Goal: Task Accomplishment & Management: Complete application form

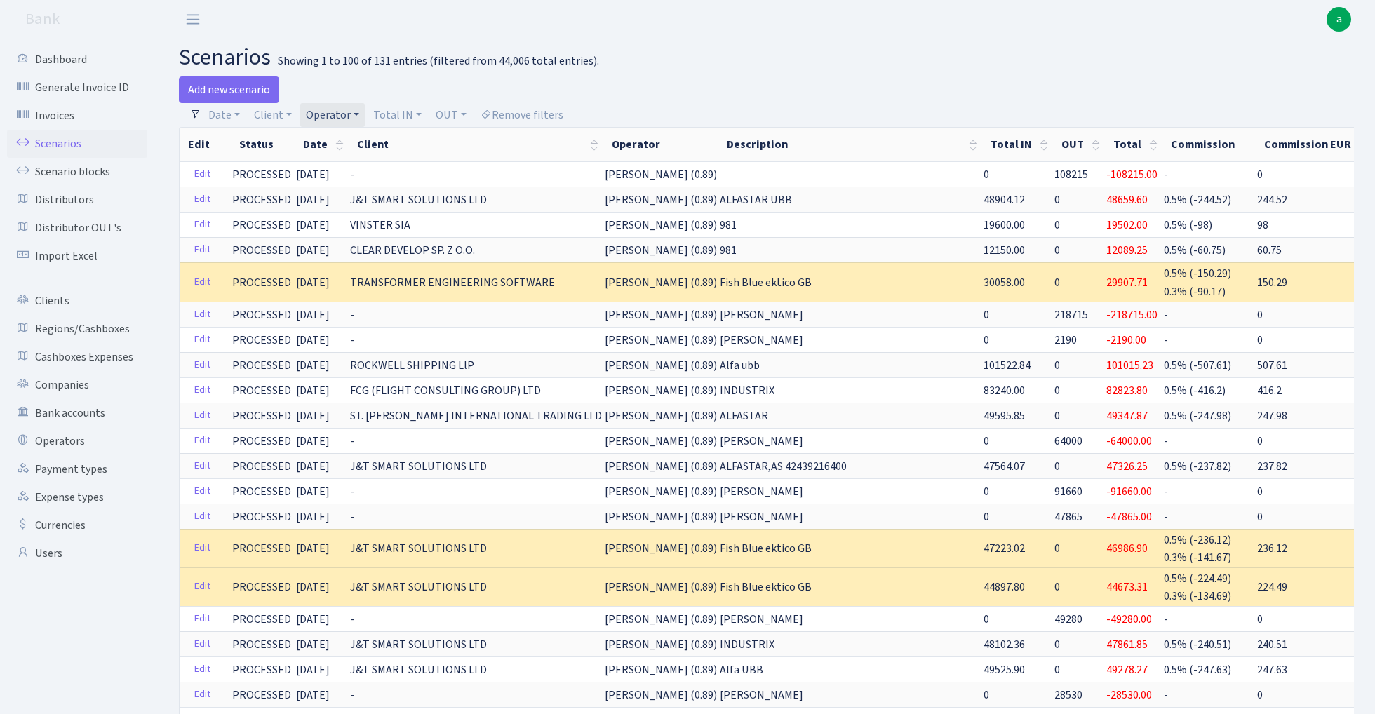
select select "100"
click at [337, 116] on link "Operator" at bounding box center [332, 115] width 65 height 24
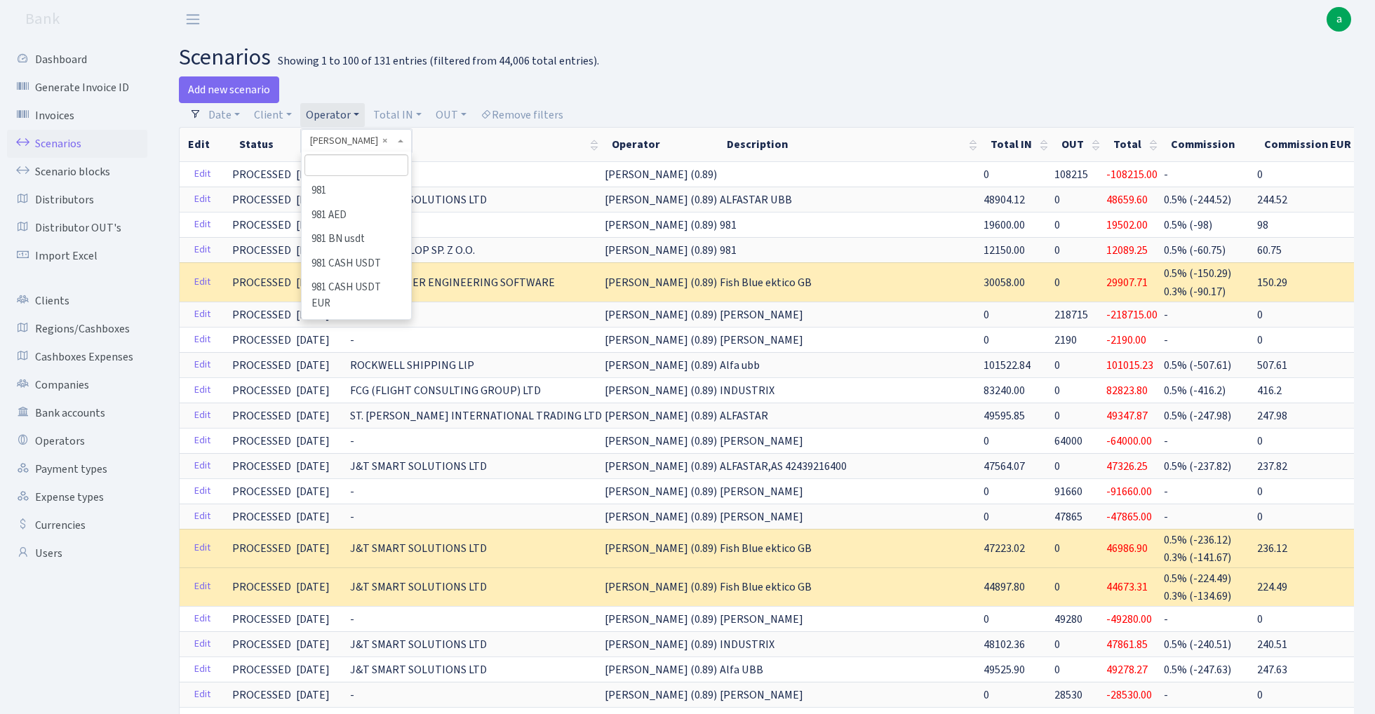
scroll to position [4498, 0]
click at [368, 172] on input "search" at bounding box center [355, 165] width 103 height 22
type input "sve"
click at [357, 191] on li "[PERSON_NAME]" at bounding box center [356, 191] width 106 height 25
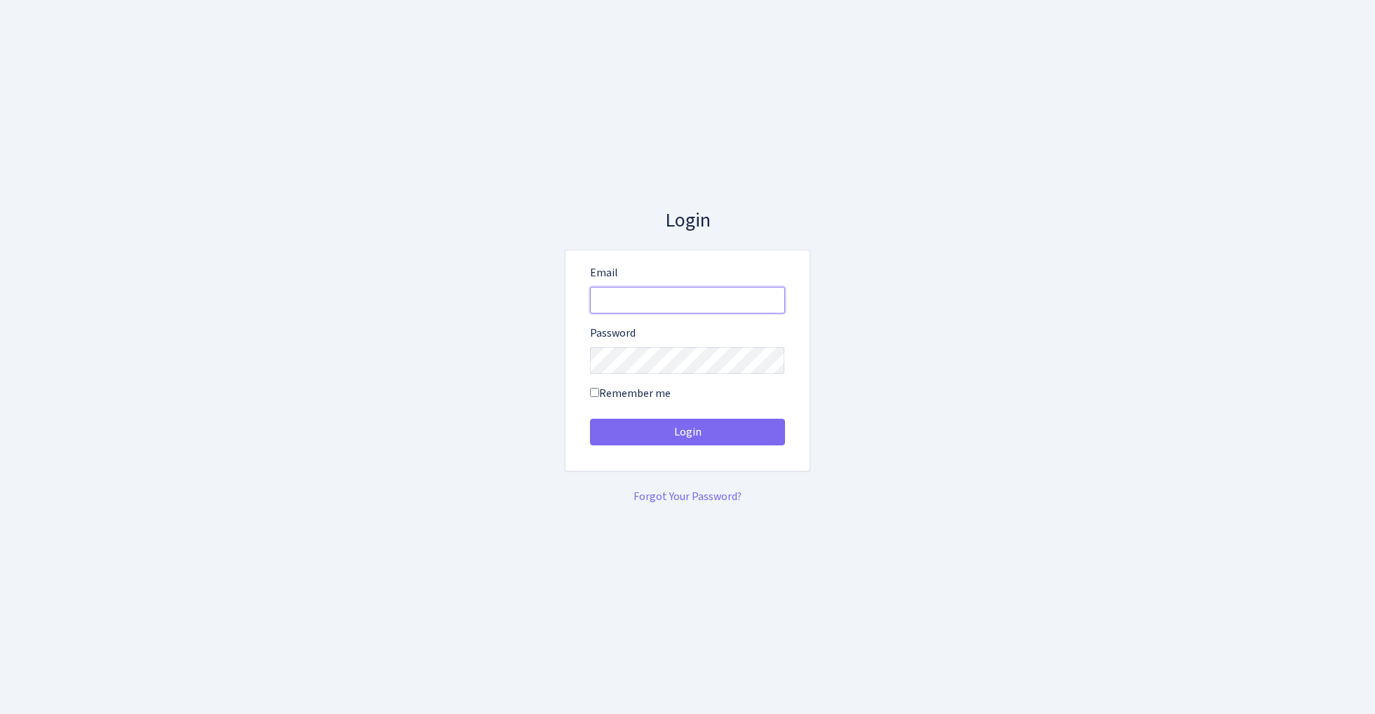
type input "admin@bank.com"
click at [687, 432] on button "Login" at bounding box center [687, 432] width 195 height 27
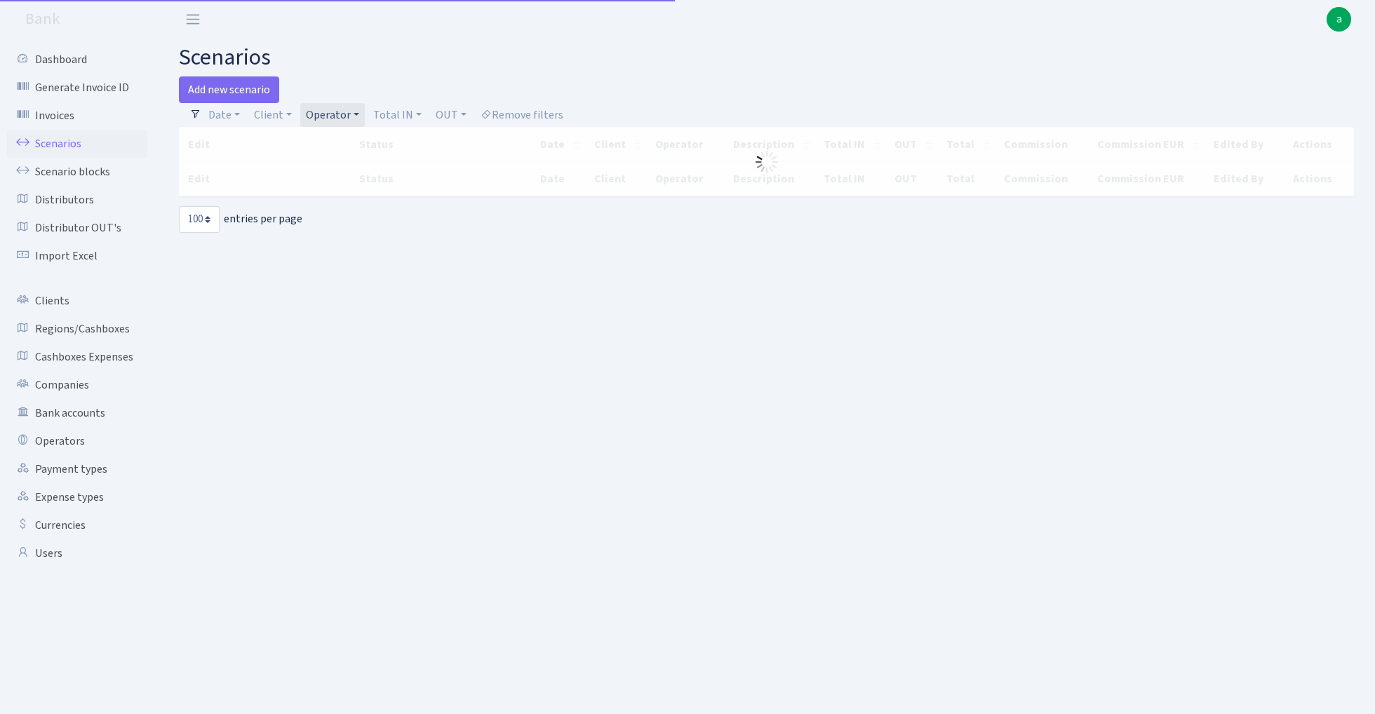
select select "100"
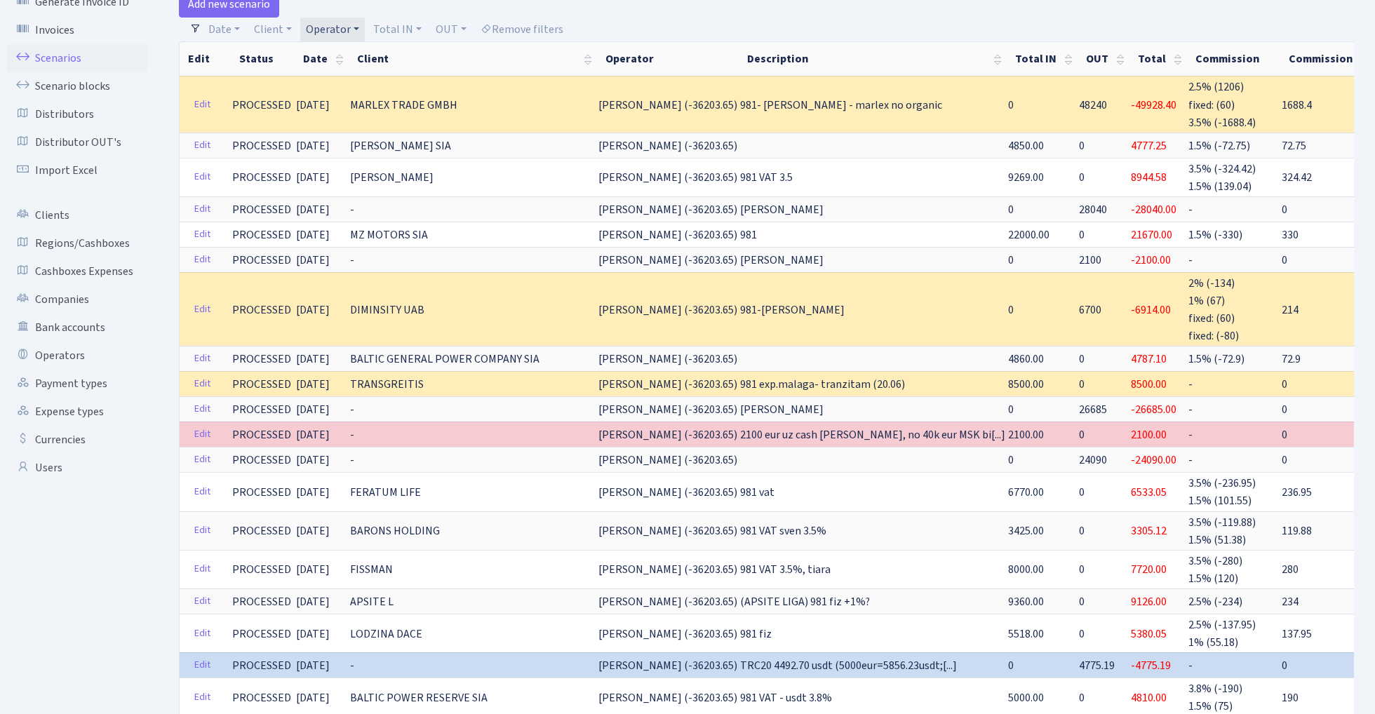
scroll to position [83, 0]
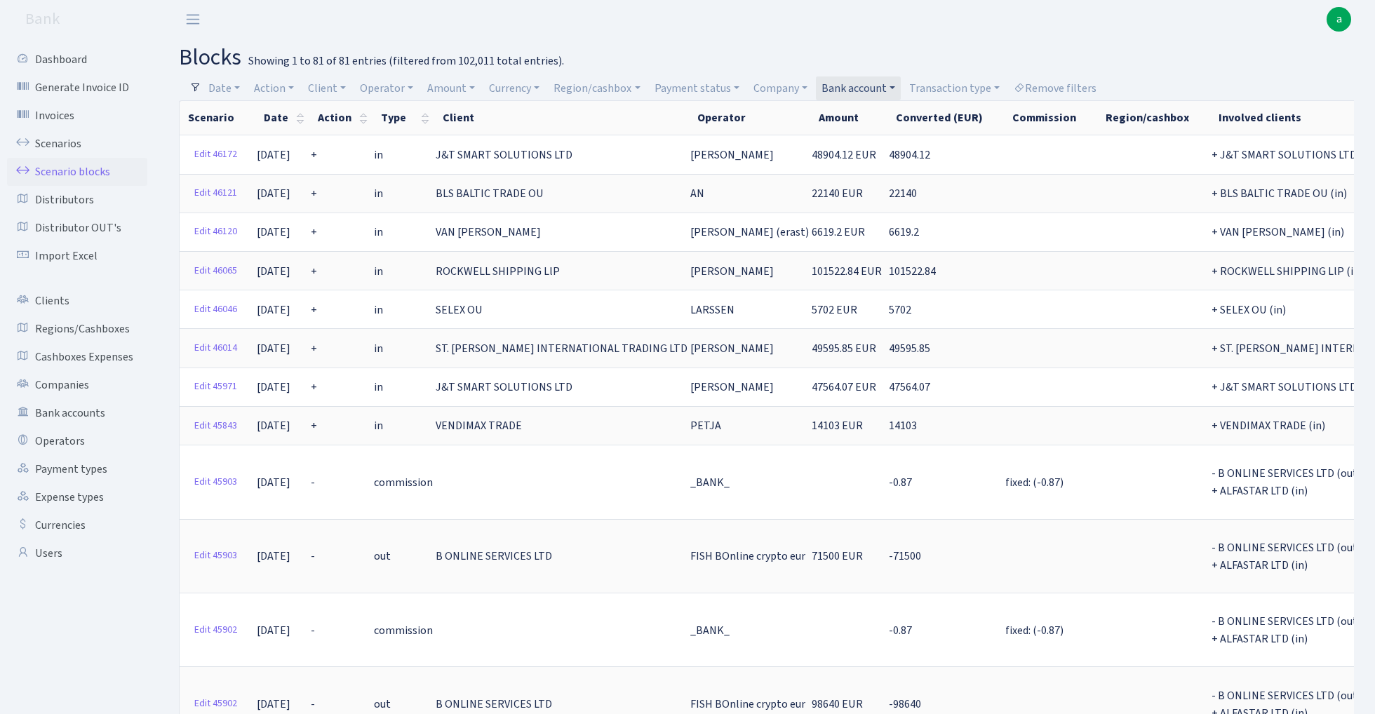
select select "100"
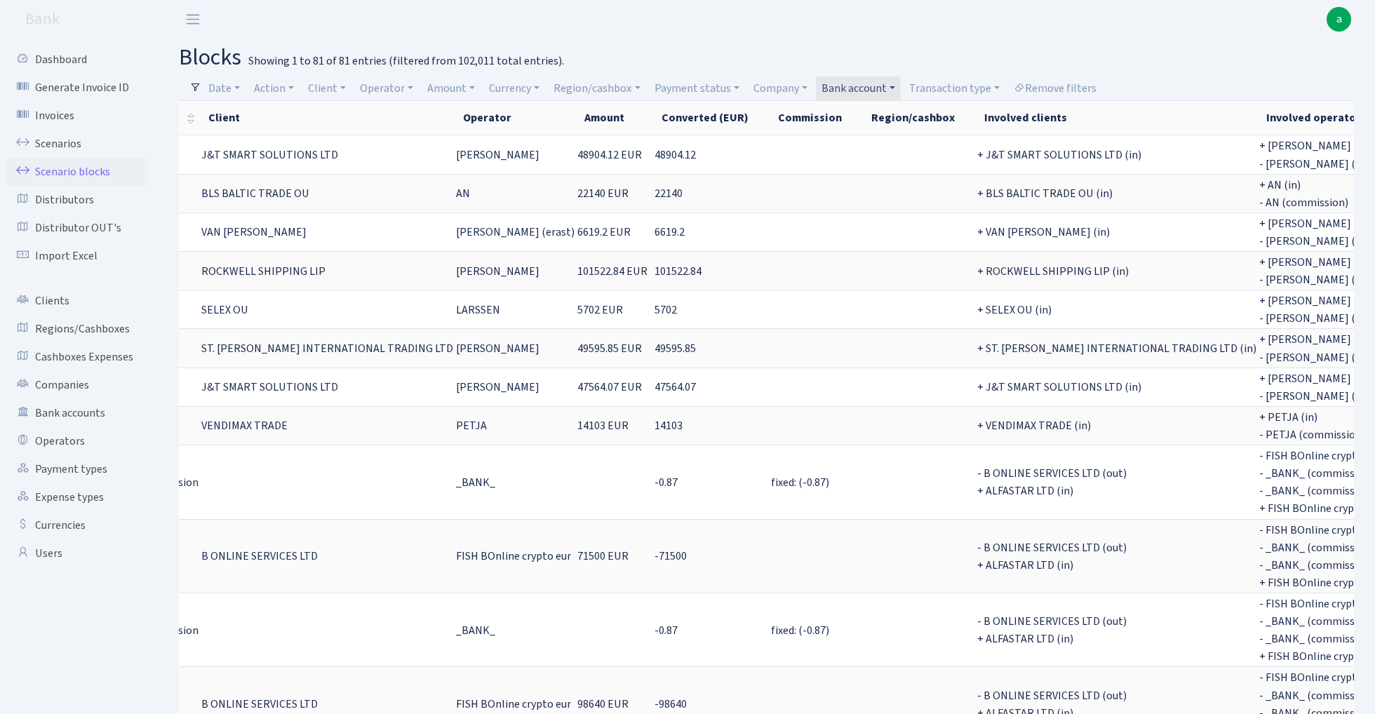
click at [882, 86] on link "Bank account" at bounding box center [858, 88] width 85 height 24
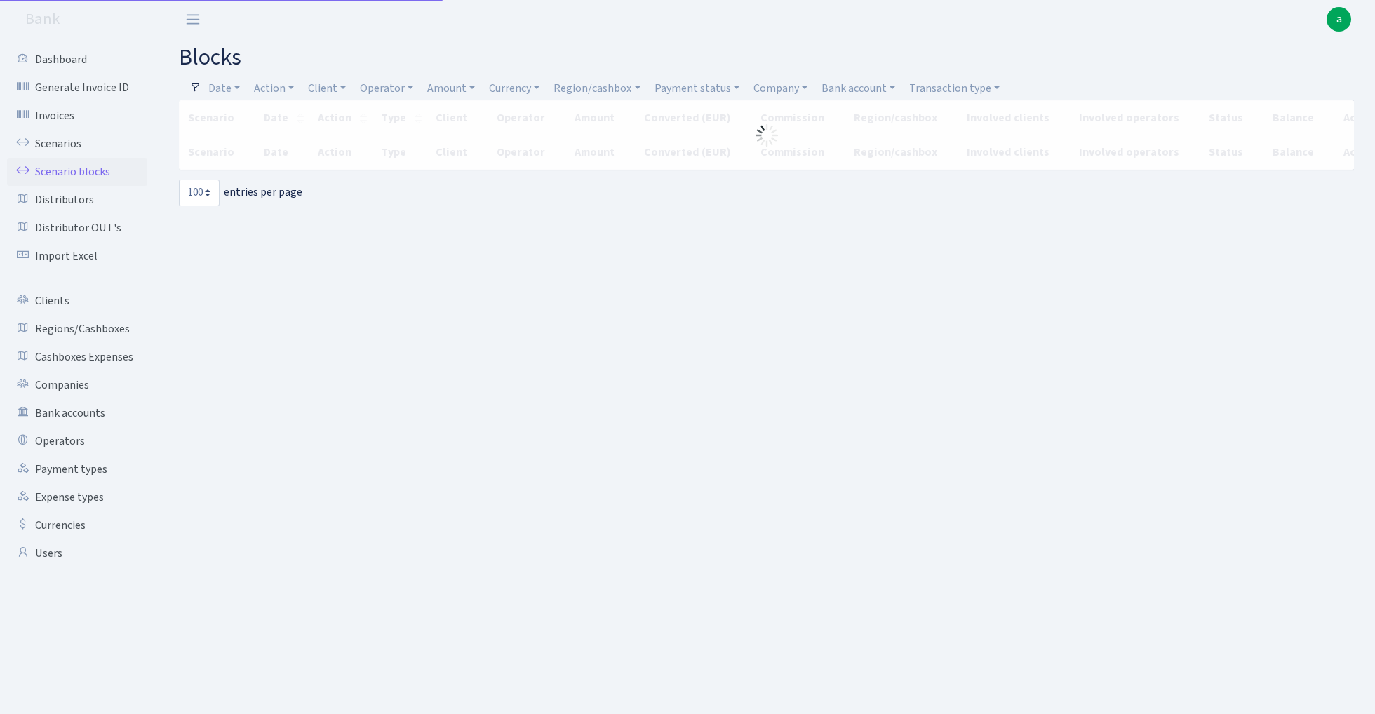
select select "100"
click at [391, 90] on link "Operator" at bounding box center [386, 88] width 65 height 24
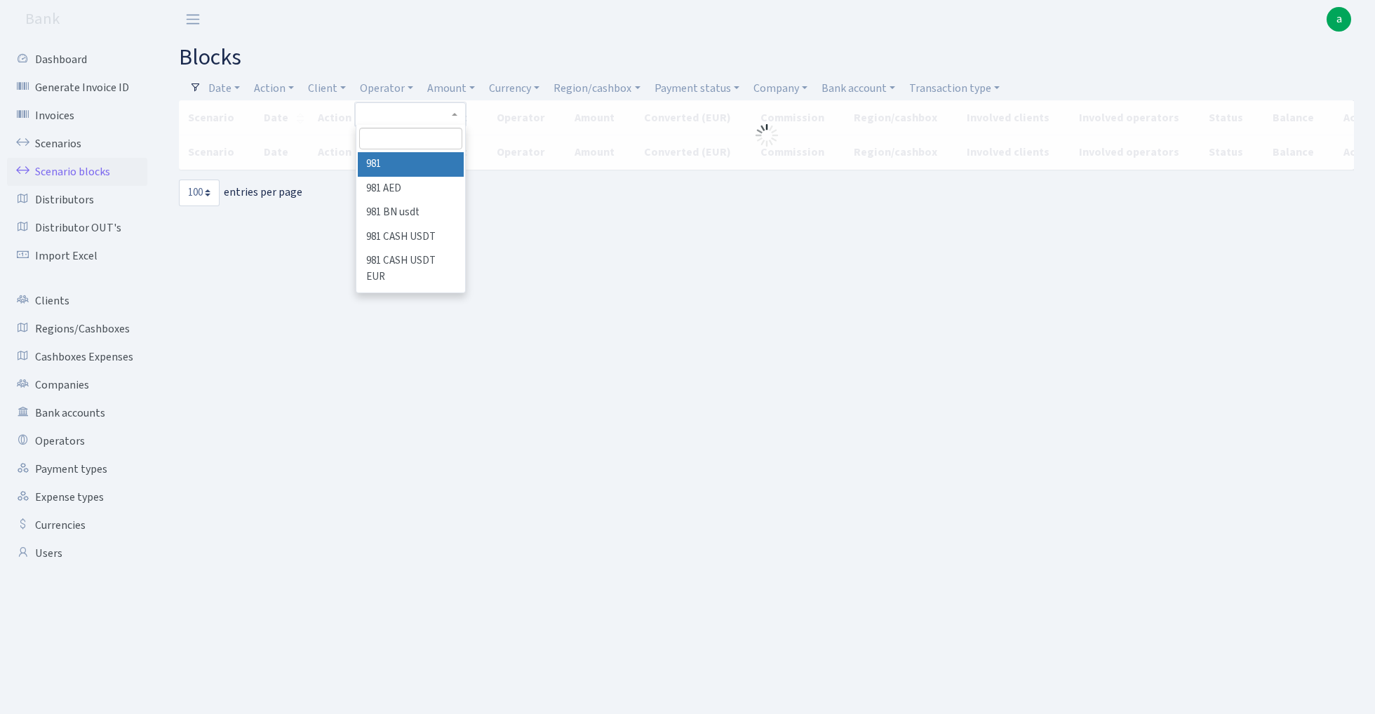
click at [397, 143] on input "search" at bounding box center [410, 139] width 103 height 22
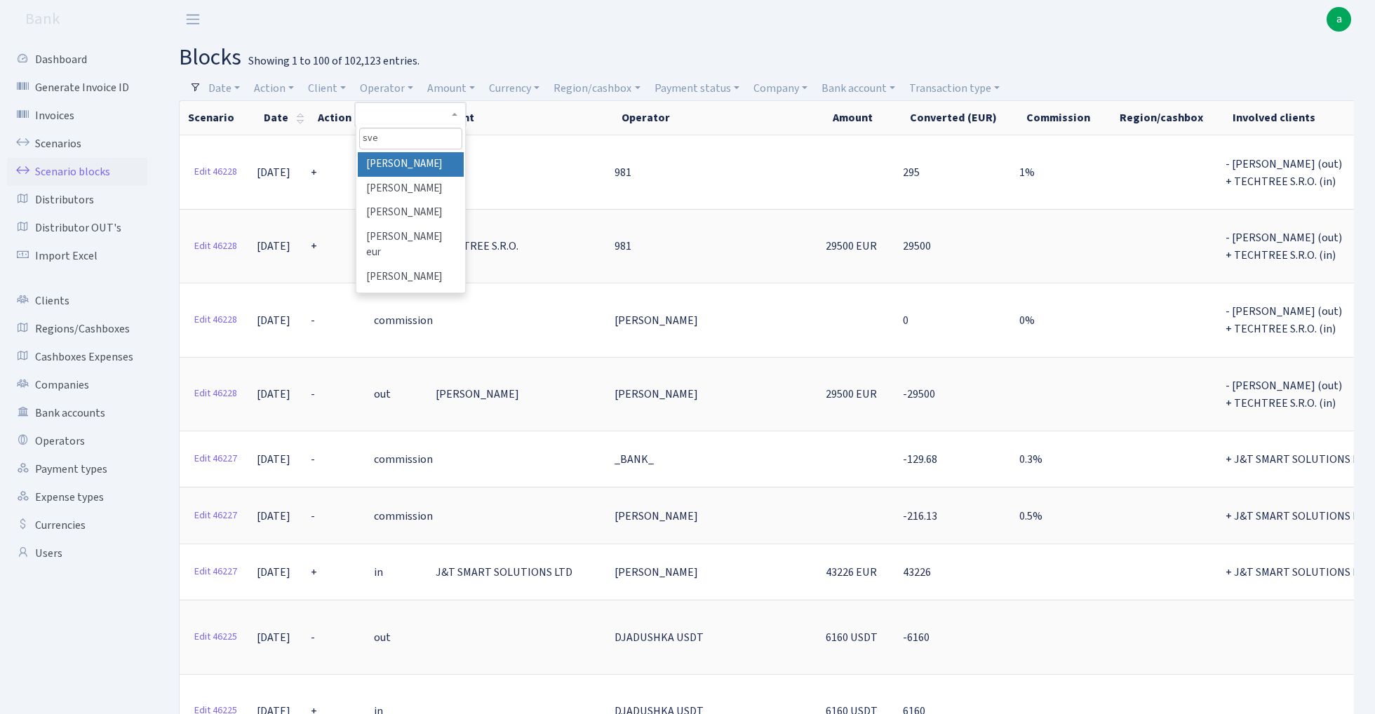
type input "sve"
click at [410, 160] on li "[PERSON_NAME]" at bounding box center [411, 164] width 106 height 25
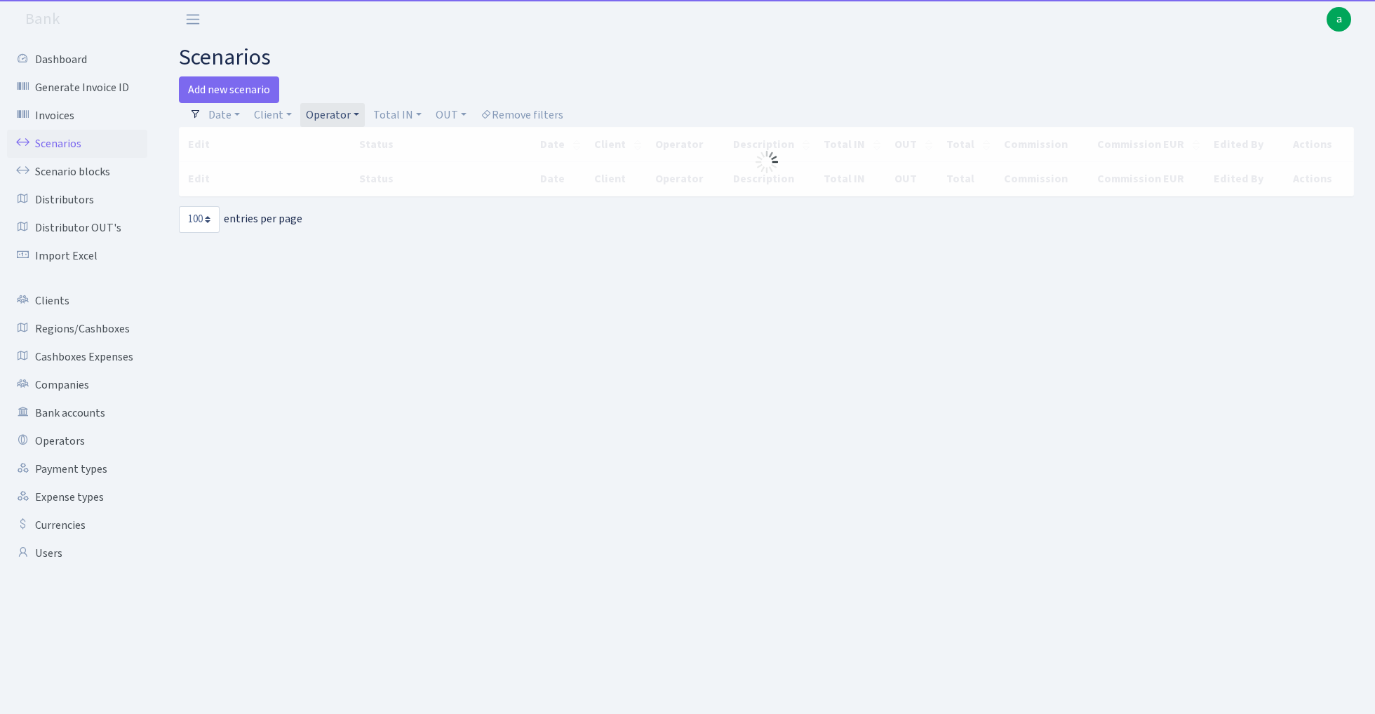
select select "100"
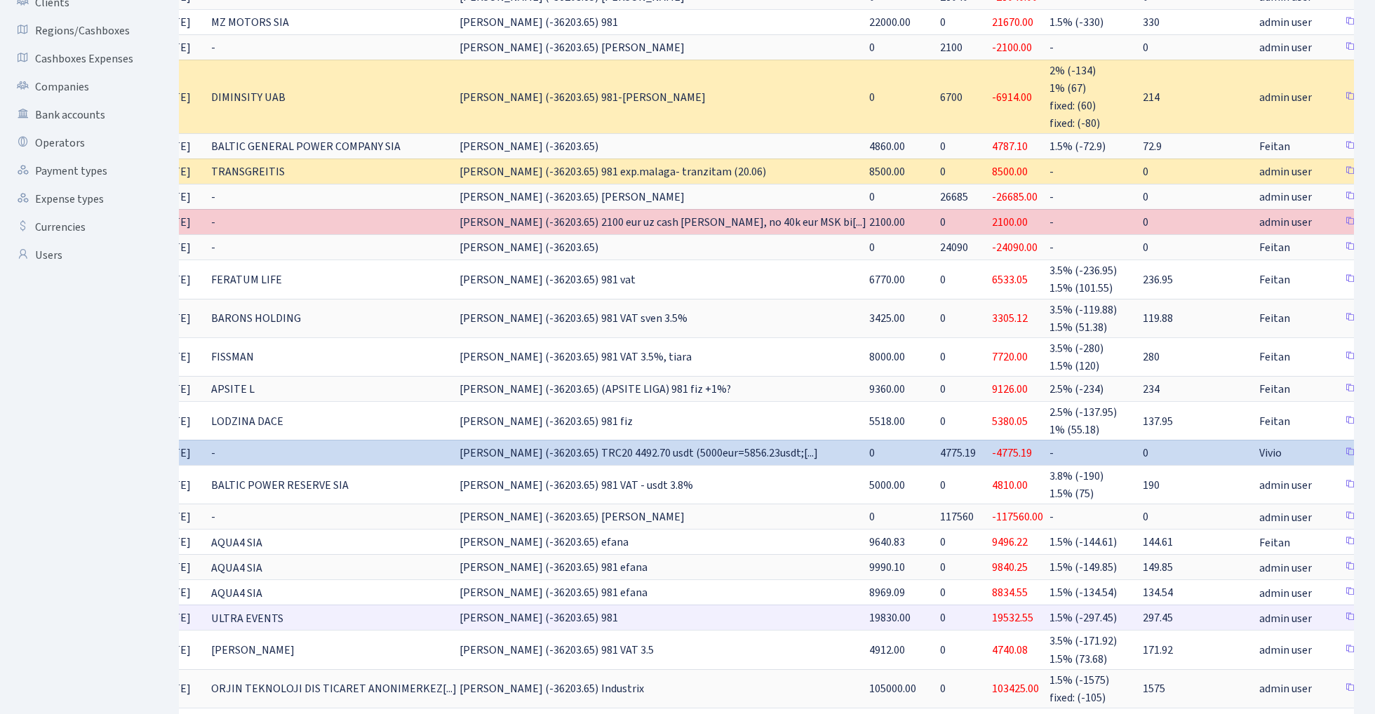
scroll to position [0, 138]
click at [1339, 607] on link "Clone" at bounding box center [1362, 618] width 46 height 22
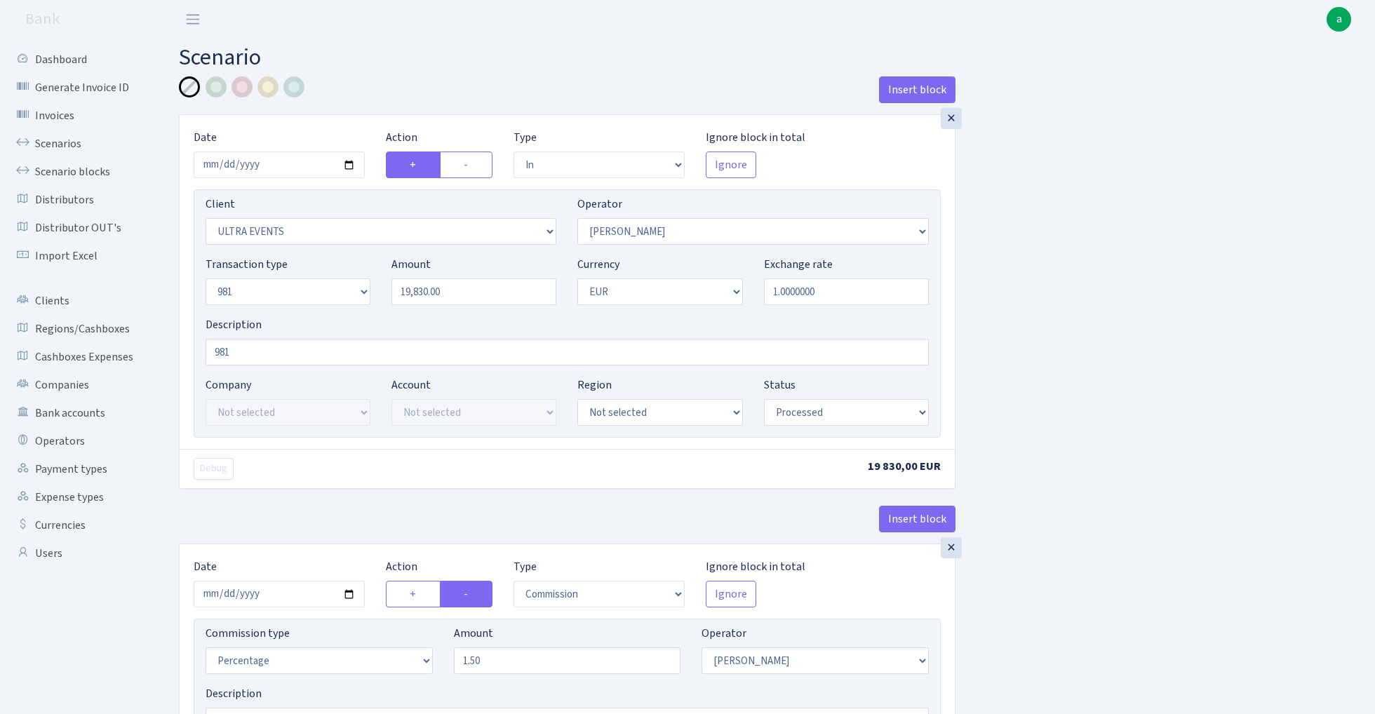
select select "in"
select select "163"
select select "2"
select select "8"
select select "1"
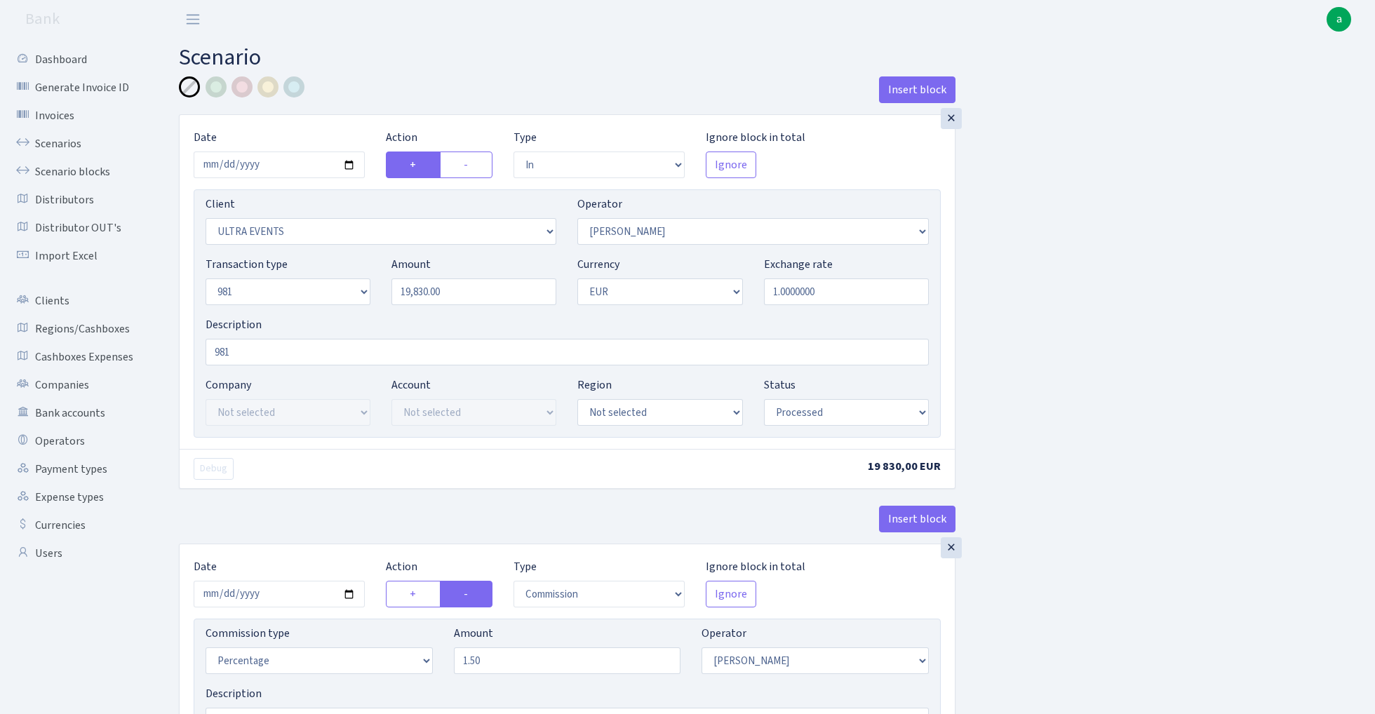
select select "processed"
select select "commission"
select select "2"
select select "processed"
select select "out"
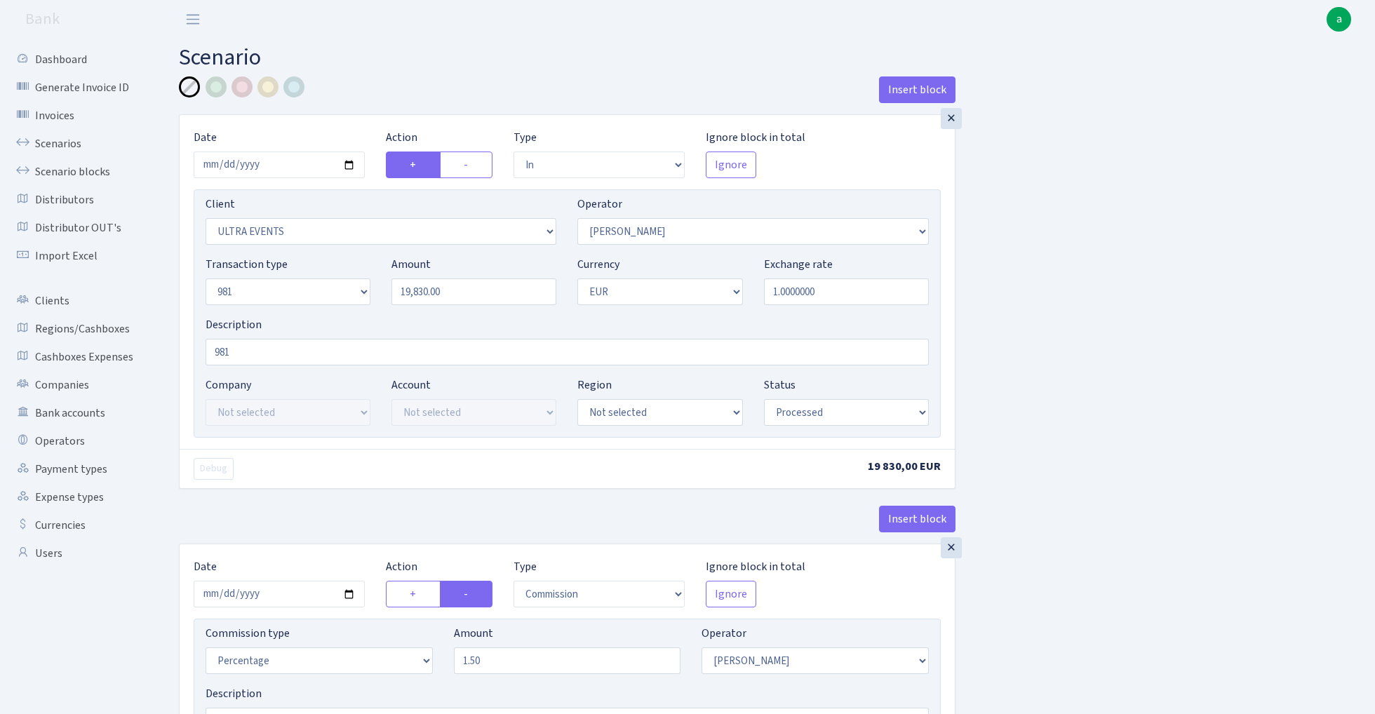
select select "342"
select select "61"
select select "8"
select select "1"
select select "processed"
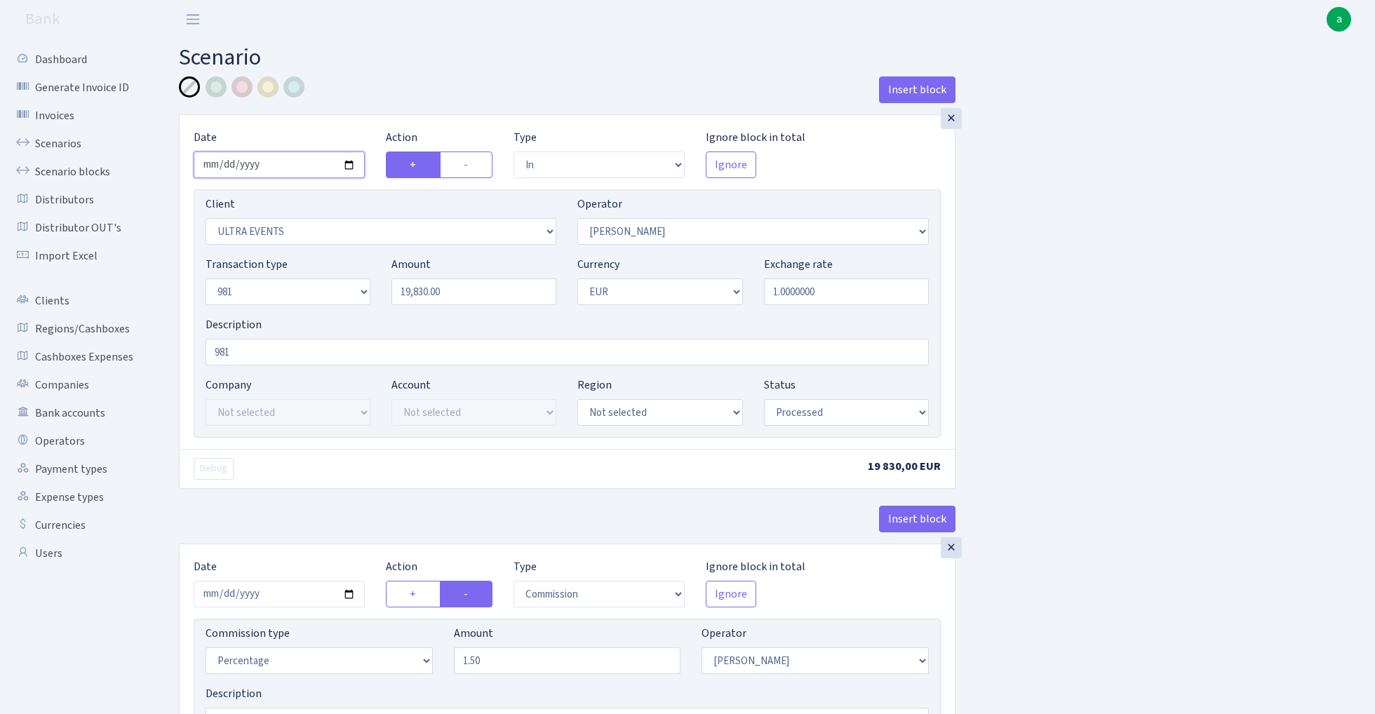
click at [278, 173] on input "2025-08-29" at bounding box center [279, 164] width 171 height 27
type input "[DATE]"
click at [321, 107] on div "Insert block" at bounding box center [567, 95] width 776 height 38
click at [468, 293] on input "19830.00" at bounding box center [473, 291] width 165 height 27
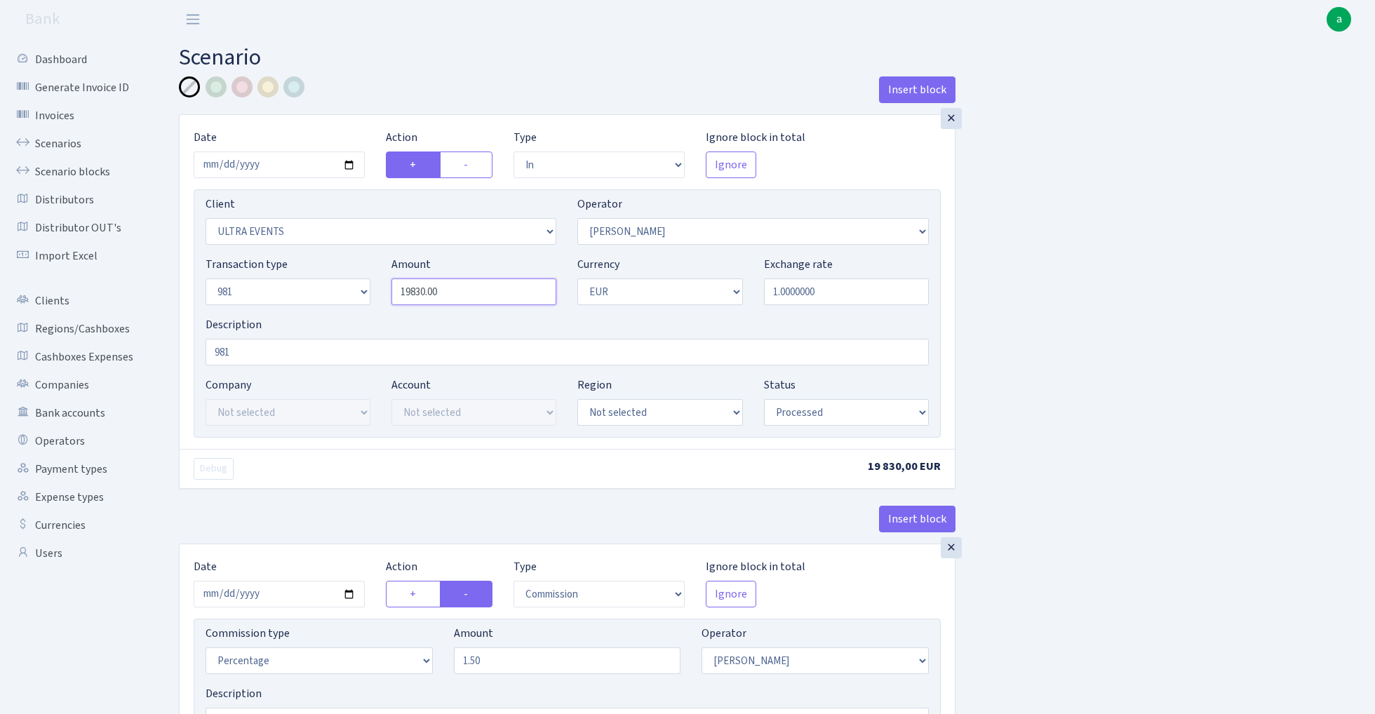
paste input "929"
type input "9,290.00"
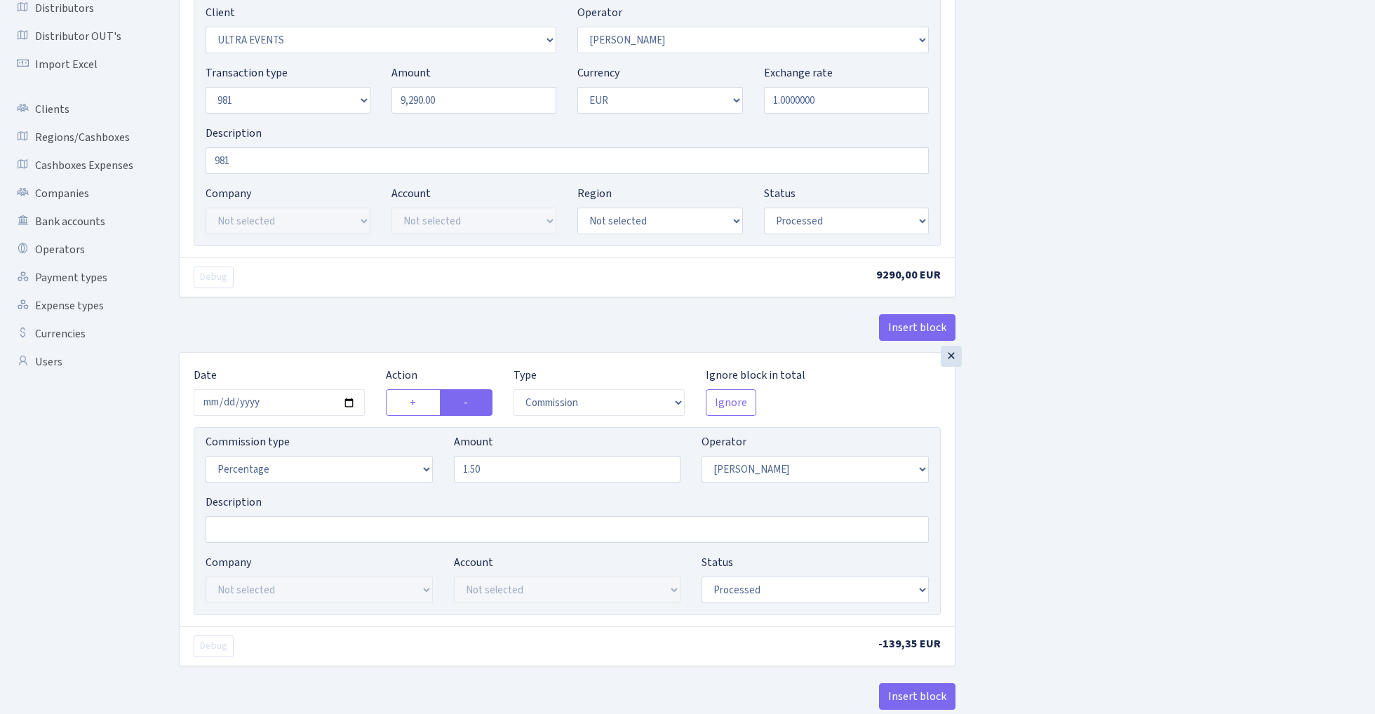
scroll to position [238, 0]
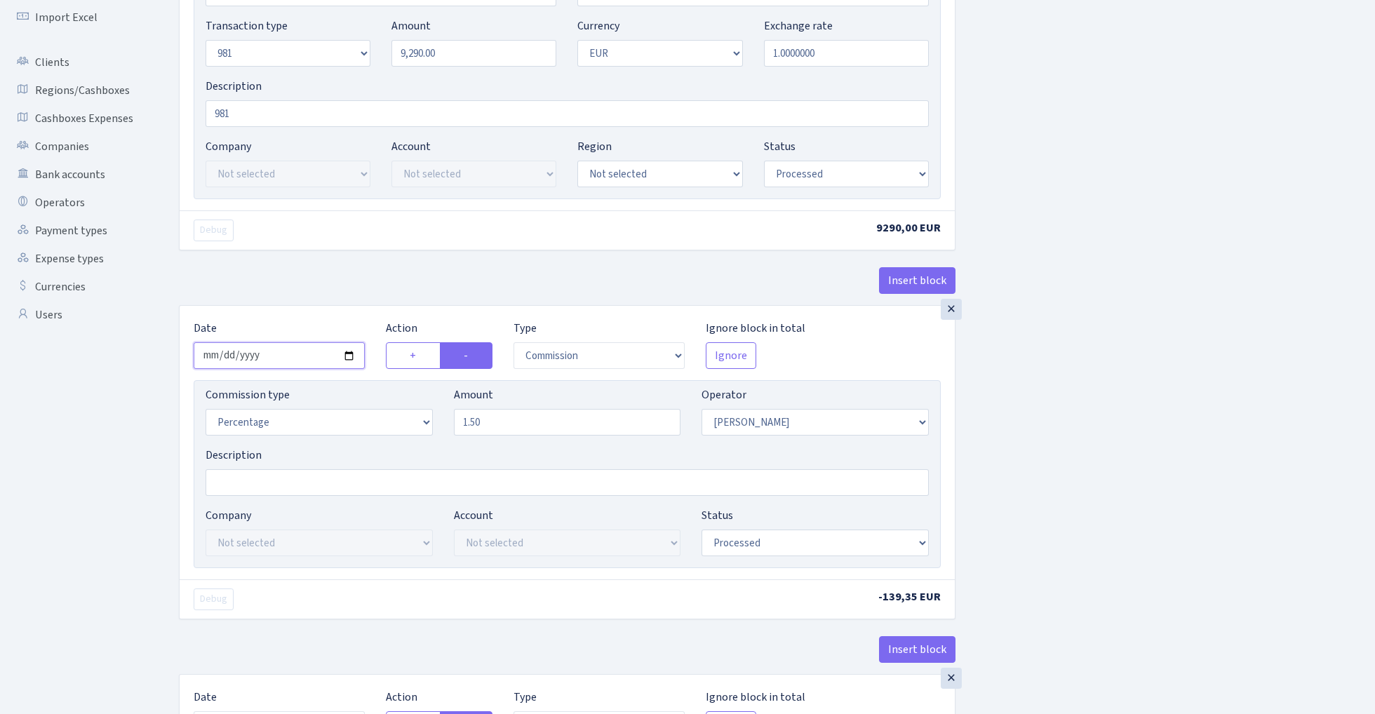
click at [283, 358] on input "2025-08-29" at bounding box center [279, 355] width 171 height 27
type input "[DATE]"
click at [317, 289] on div "Insert block" at bounding box center [567, 286] width 776 height 38
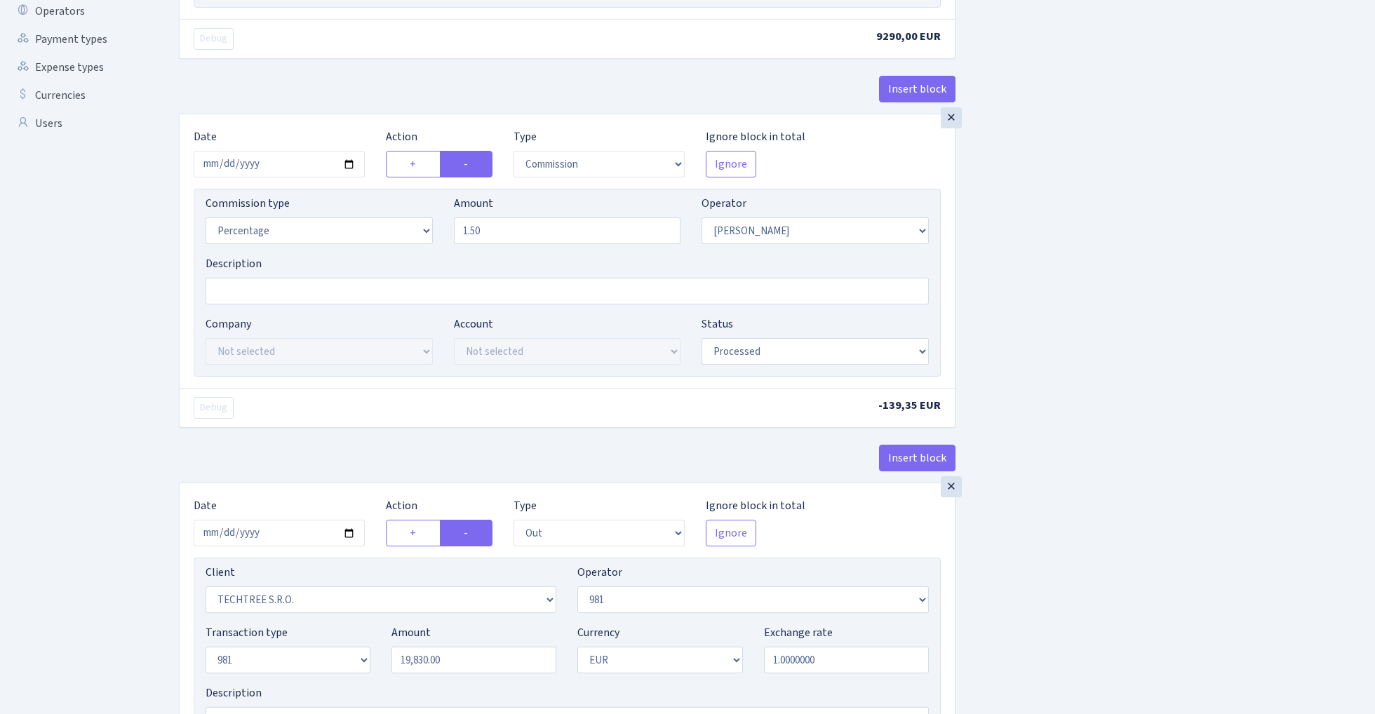
scroll to position [506, 0]
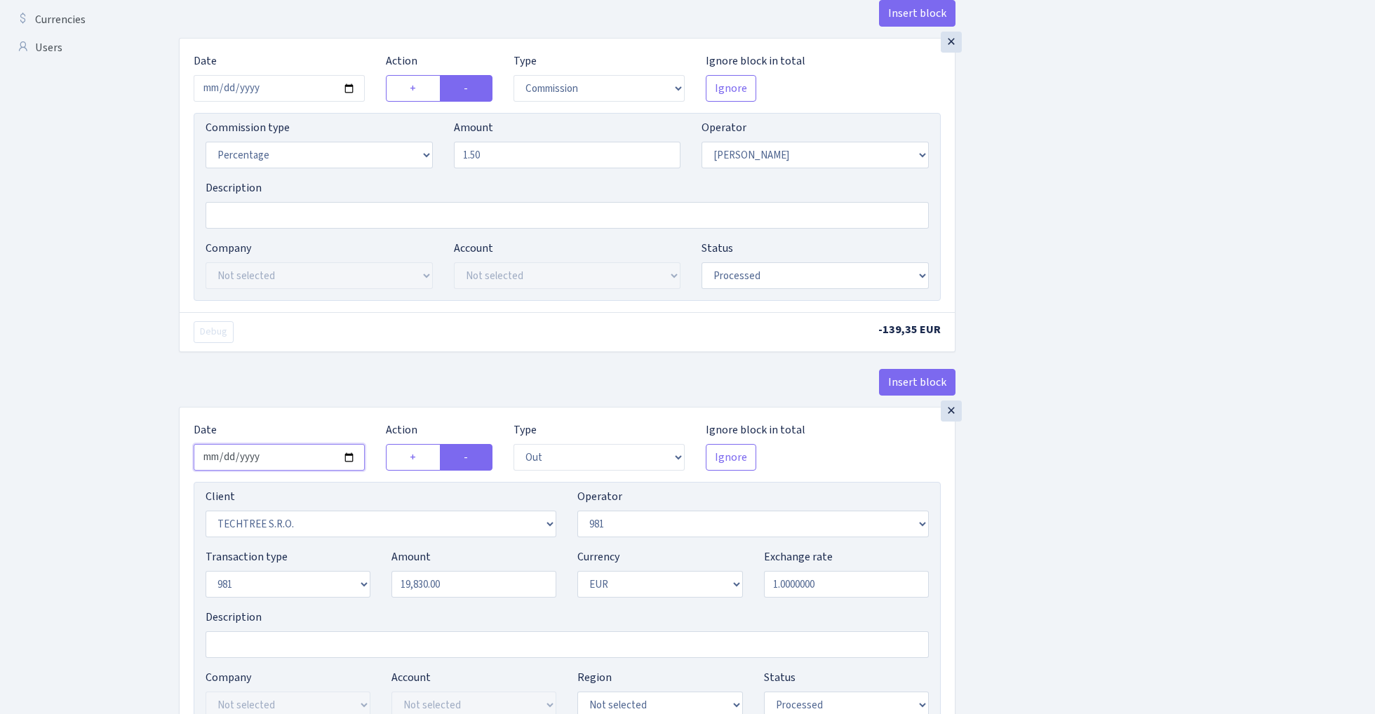
click at [289, 464] on input "2025-08-29" at bounding box center [279, 457] width 171 height 27
type input "2025-09-02"
click at [276, 409] on div "× Date 2025-09-02 Action + - Type --- In Out Commission Field required. Ignore …" at bounding box center [567, 594] width 776 height 375
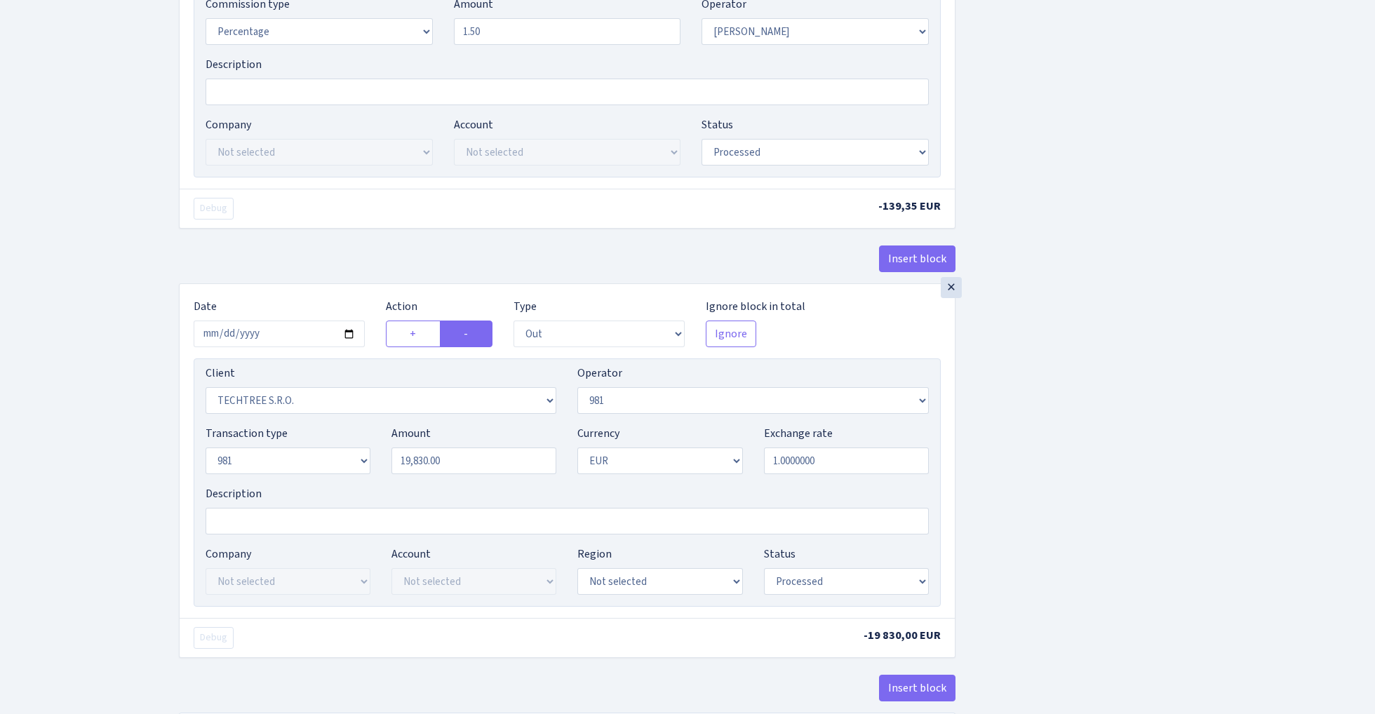
scroll to position [662, 0]
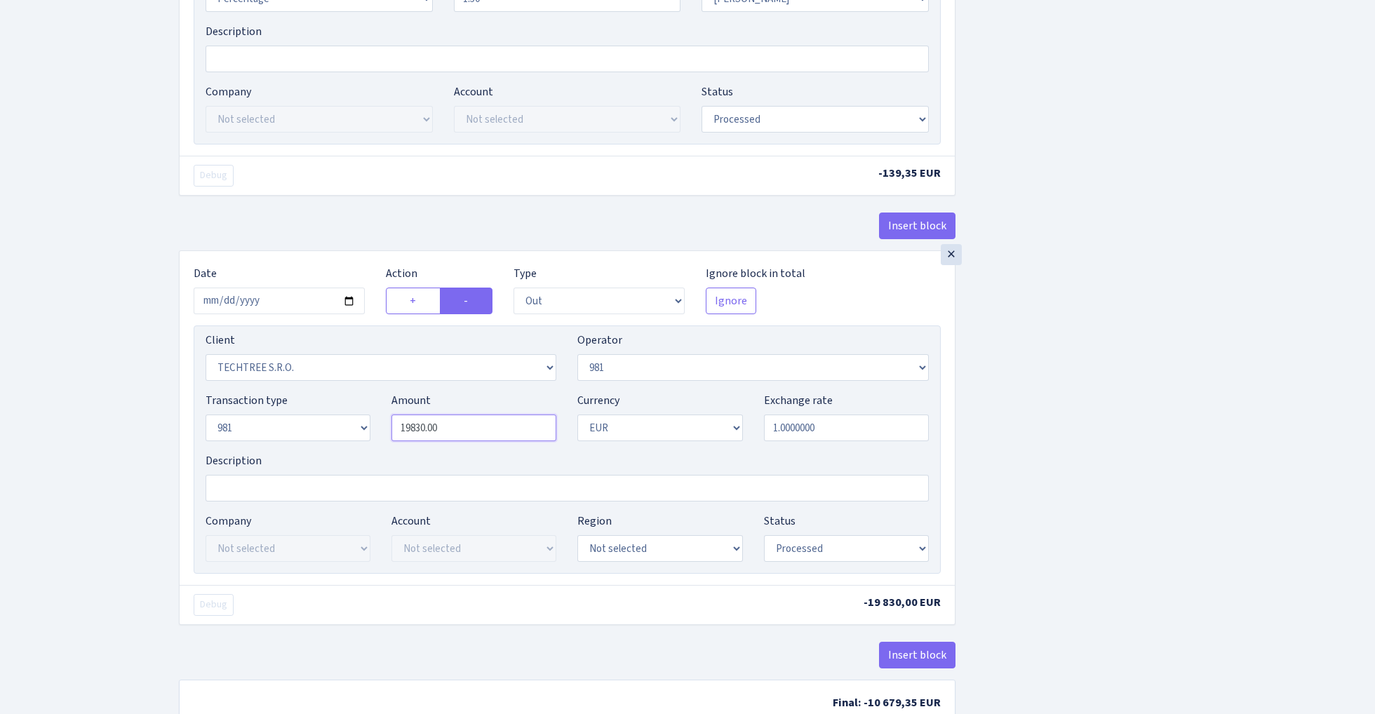
click at [467, 431] on input "19830.00" at bounding box center [473, 427] width 165 height 27
paste input "929"
type input "9,290.00"
click at [961, 376] on div "Insert block × Date 2025-09-02 Action + - Type --- In Out Commission Field requ…" at bounding box center [566, 78] width 797 height 1328
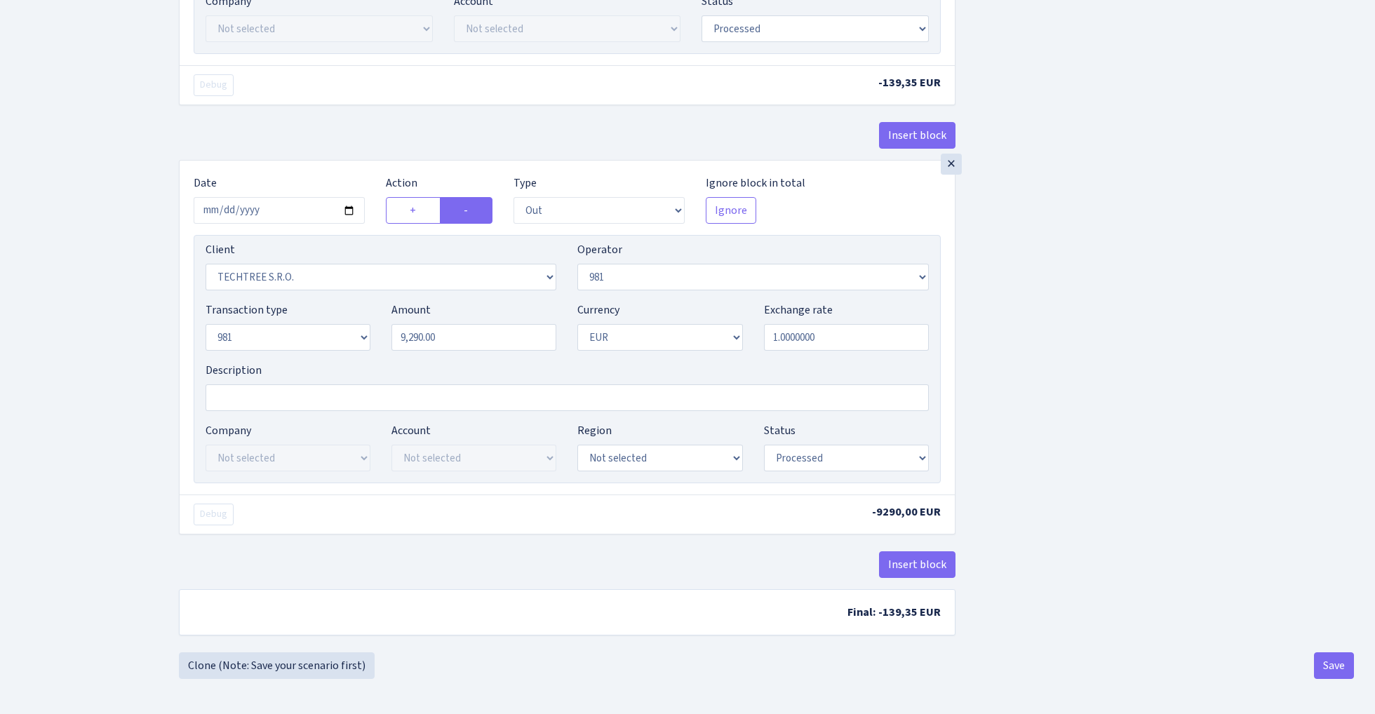
scroll to position [753, 0]
click at [1336, 664] on button "Save" at bounding box center [1334, 665] width 40 height 27
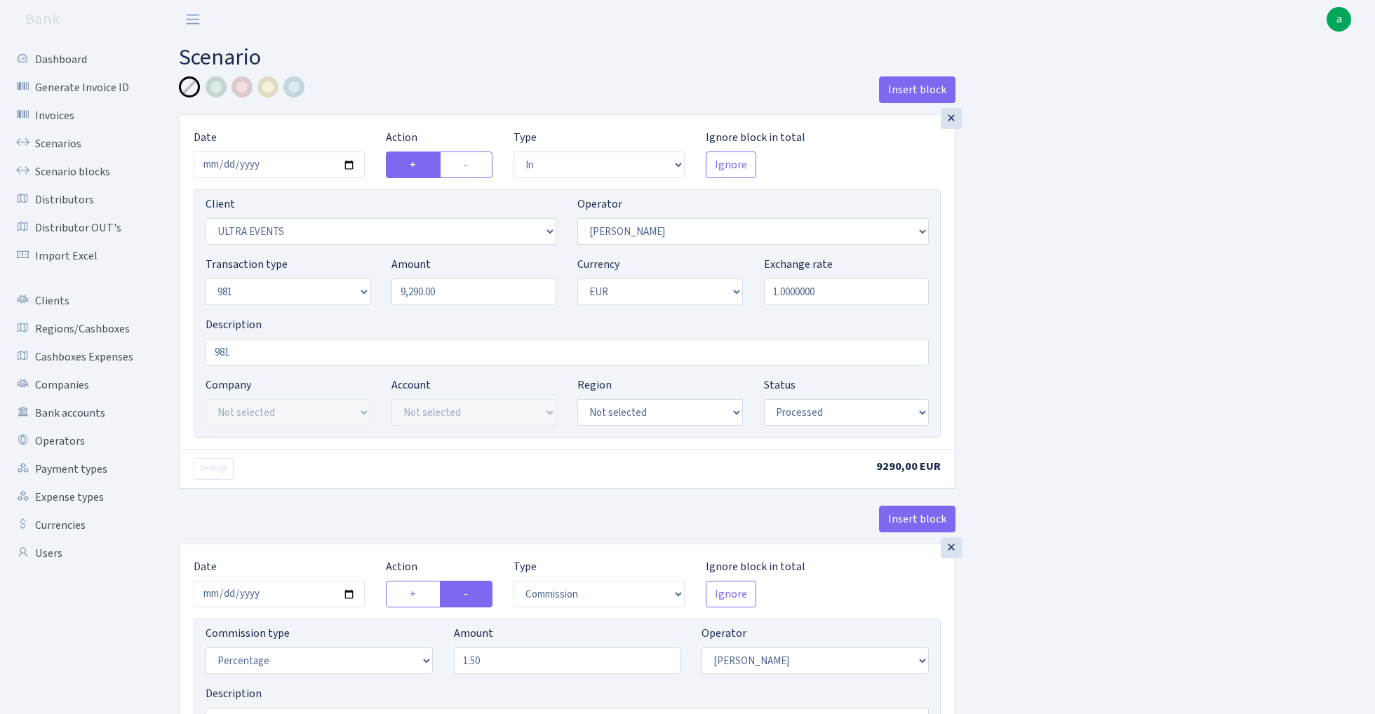
select select "in"
select select "163"
select select "2"
select select "8"
select select "1"
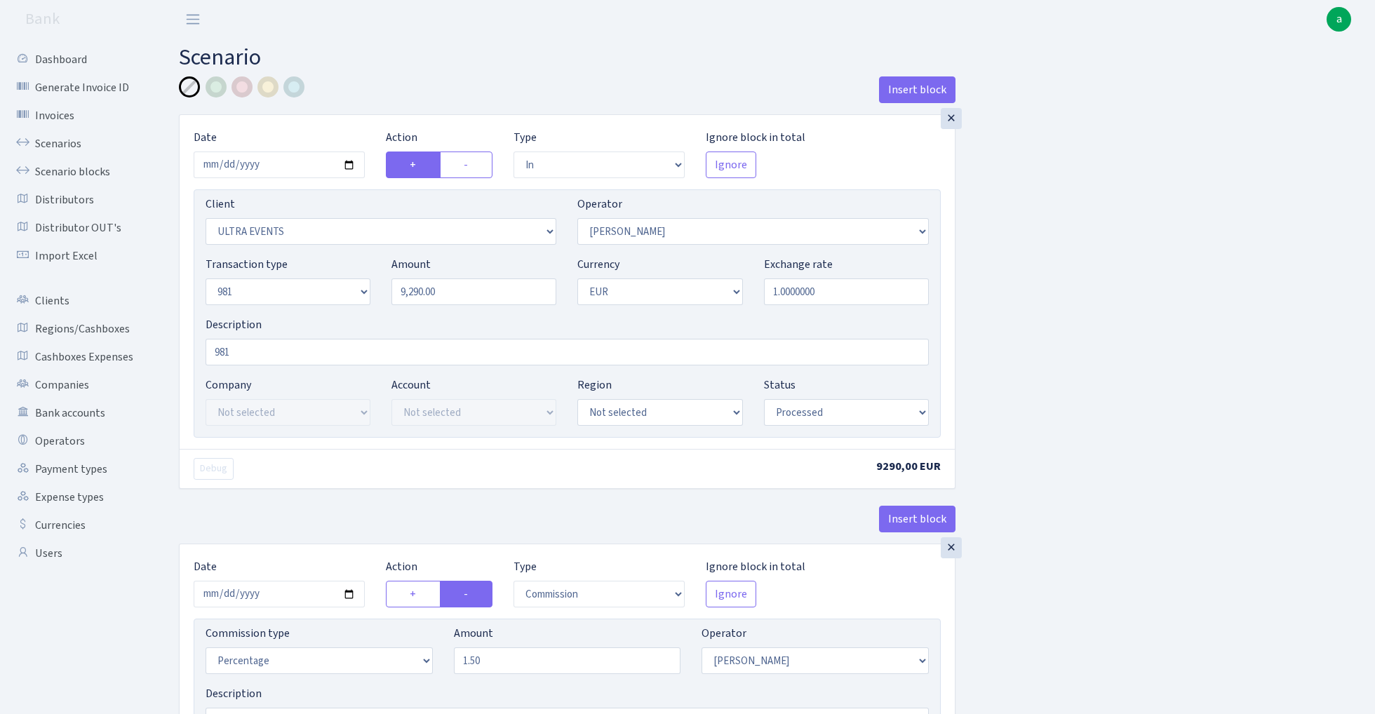
select select "processed"
select select "commission"
select select "2"
select select "processed"
select select "out"
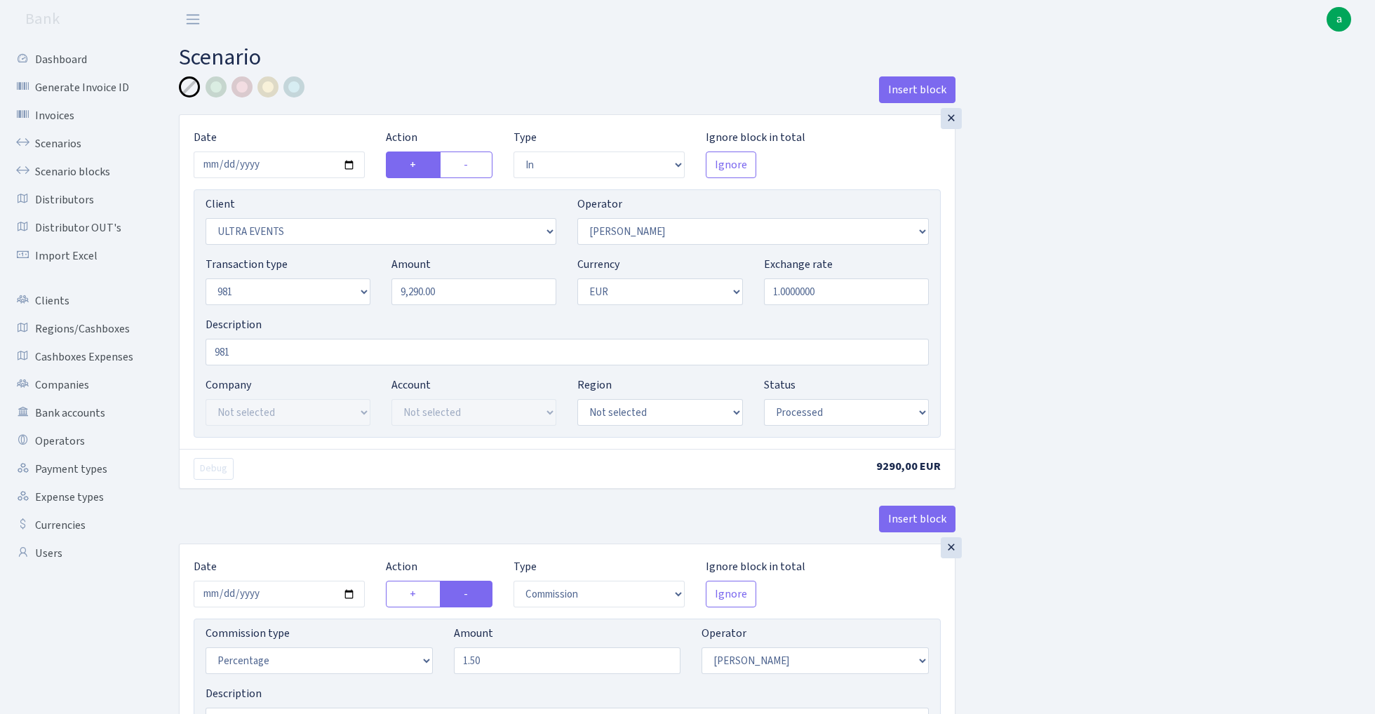
select select "342"
select select "61"
select select "8"
select select "1"
select select "processed"
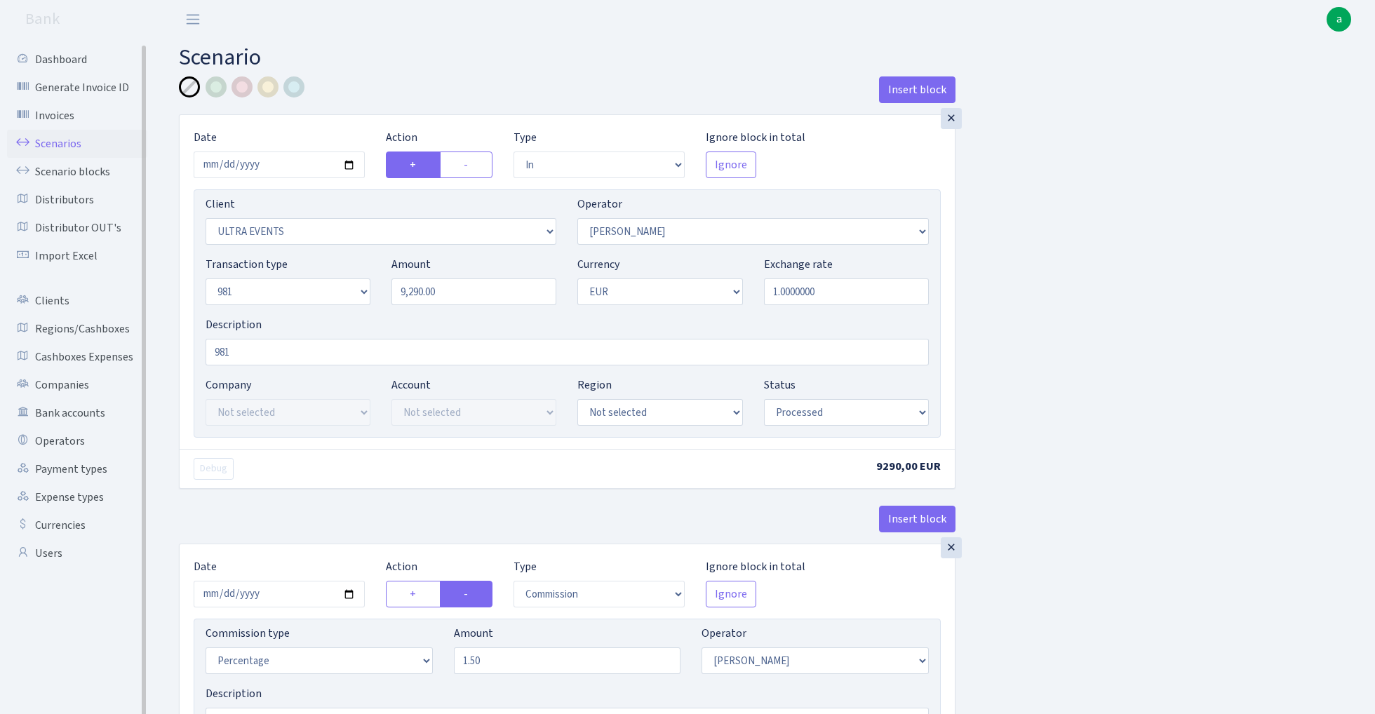
click at [60, 144] on link "Scenarios" at bounding box center [77, 144] width 140 height 28
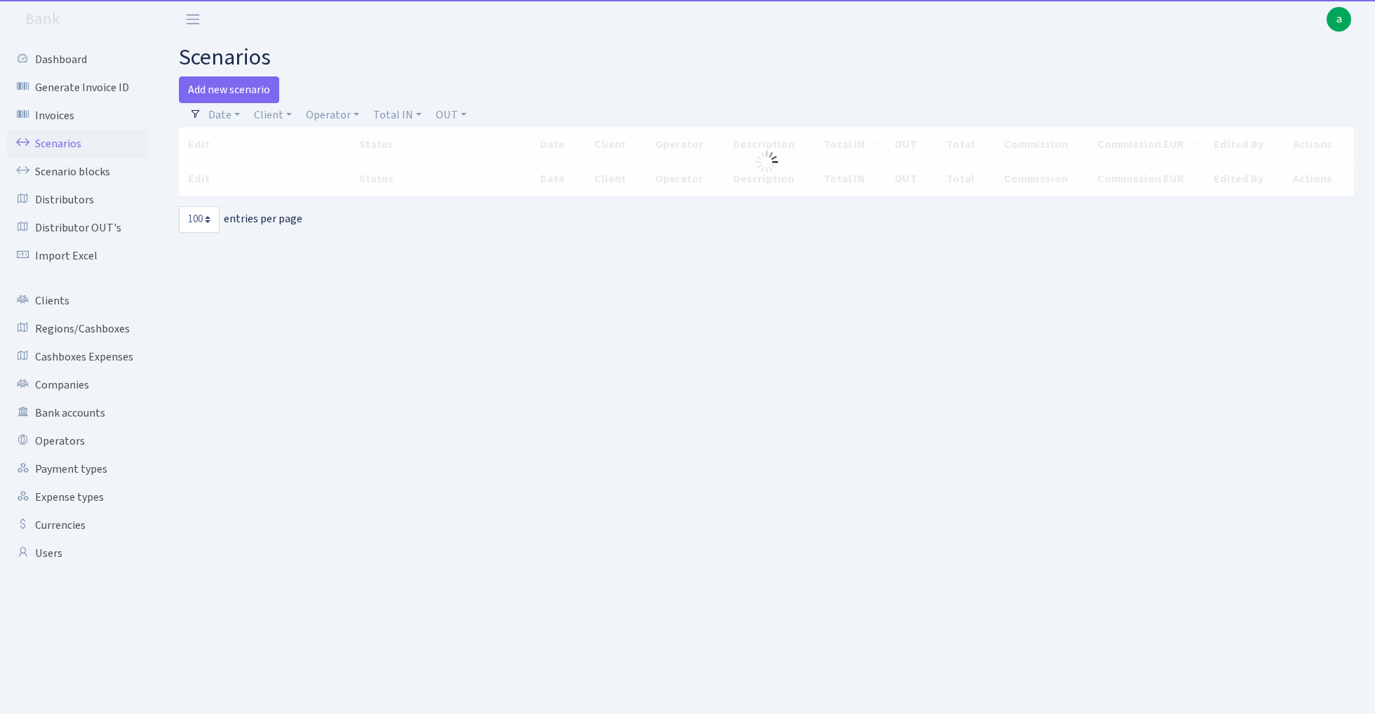
select select "100"
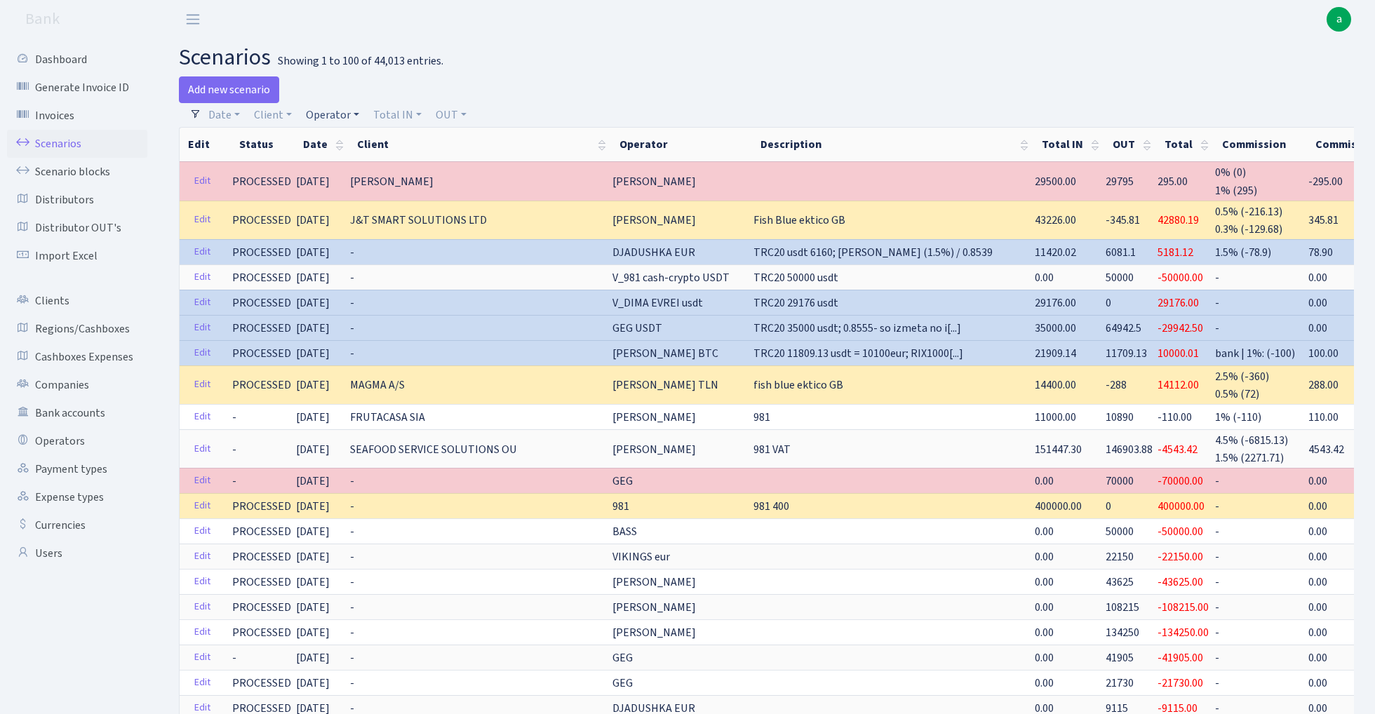
click at [335, 111] on link "Operator" at bounding box center [332, 115] width 65 height 24
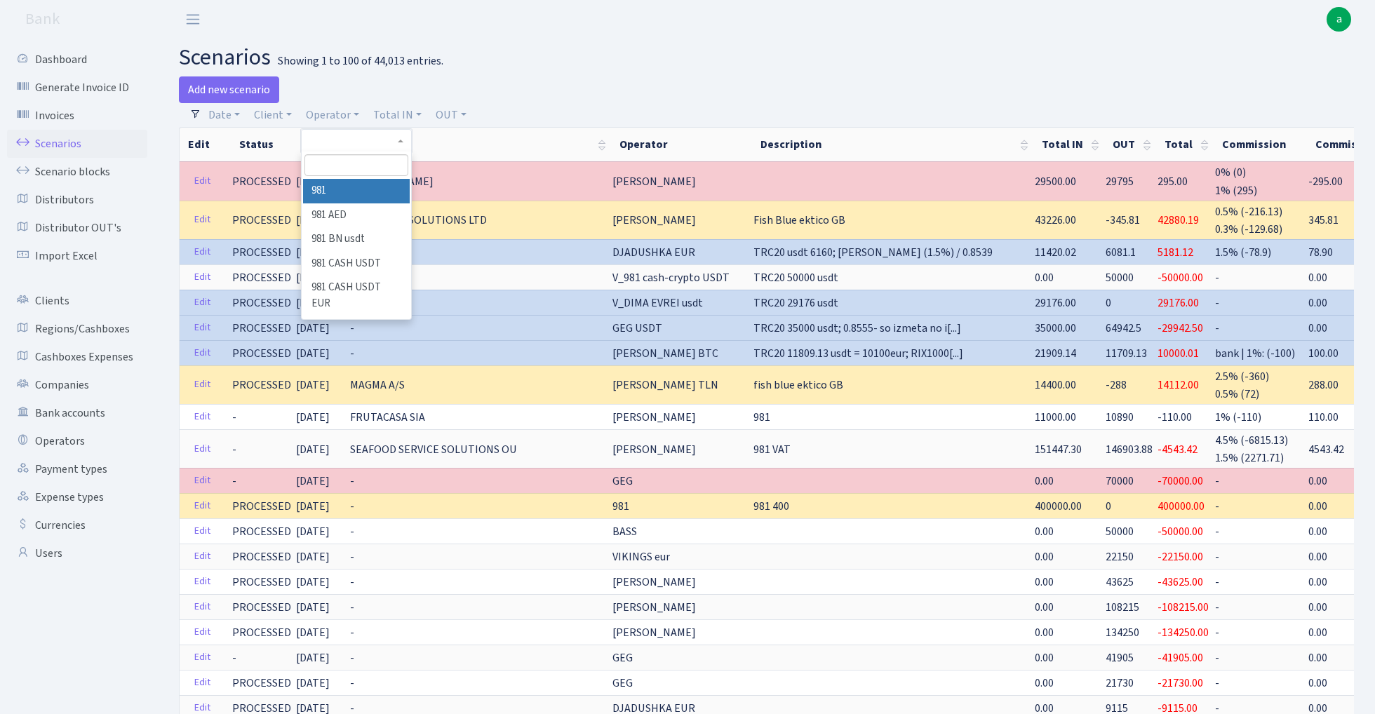
click at [339, 166] on input "search" at bounding box center [355, 165] width 103 height 22
type input "[PERSON_NAME]"
click at [354, 194] on li "[PERSON_NAME]" at bounding box center [356, 191] width 106 height 25
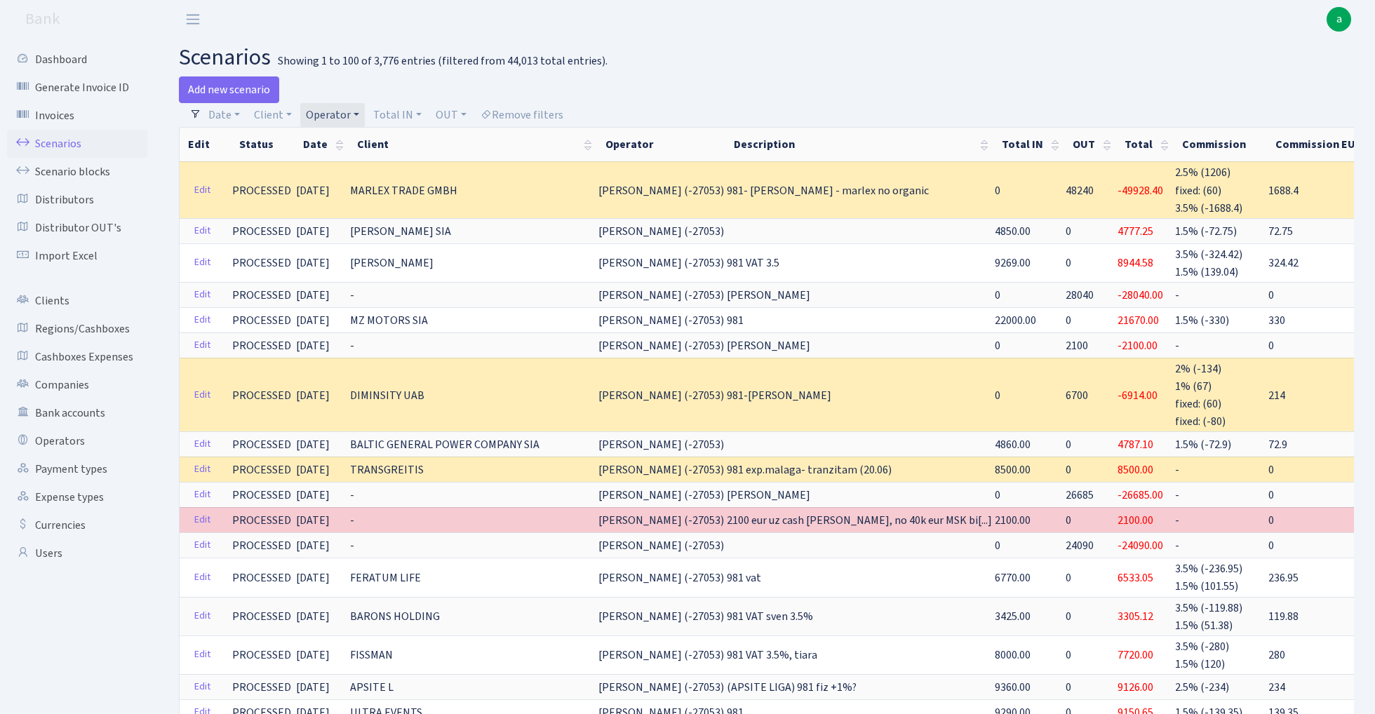
click at [334, 118] on link "Operator" at bounding box center [332, 115] width 65 height 24
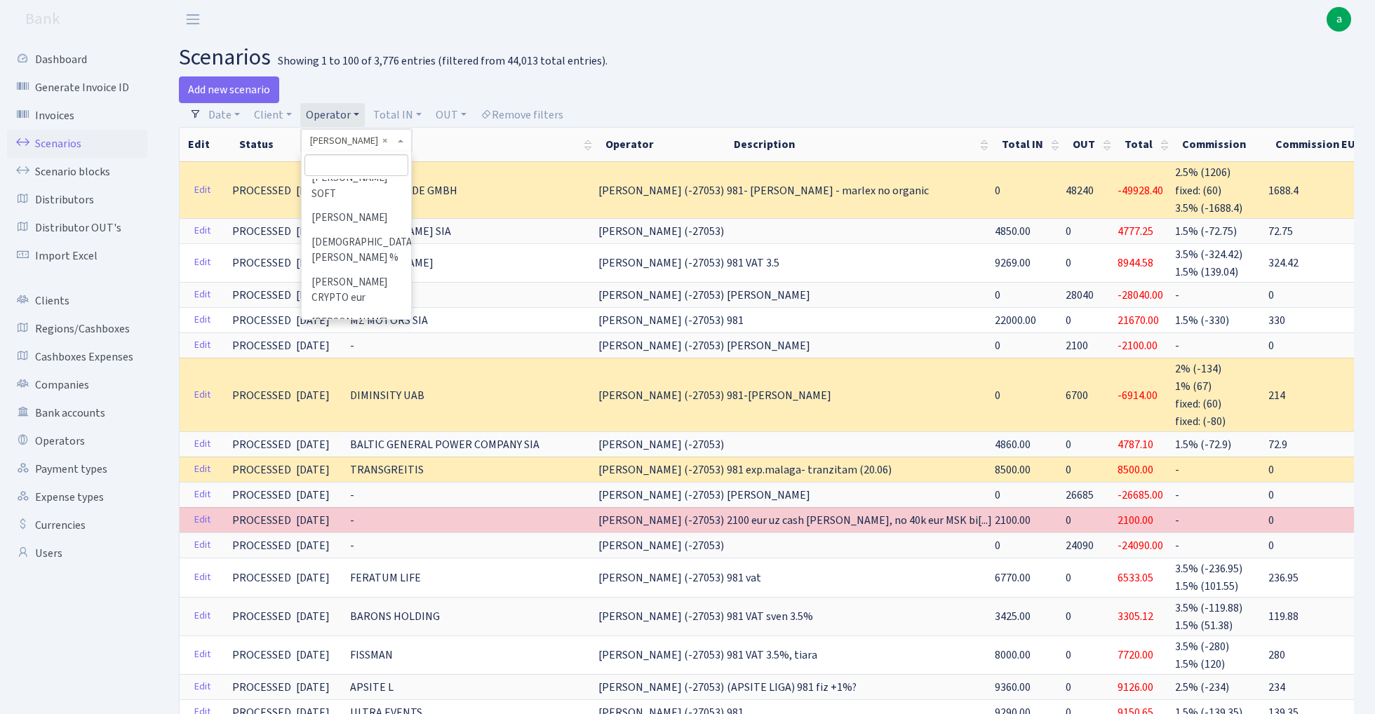
click at [345, 163] on input "search" at bounding box center [355, 165] width 103 height 22
type input "ole"
click at [356, 259] on li "[PERSON_NAME]" at bounding box center [356, 271] width 106 height 25
